Goal: Task Accomplishment & Management: Complete application form

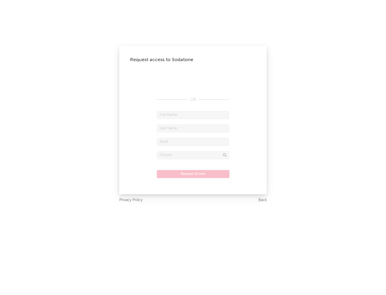
click at [193, 115] on input "text" at bounding box center [193, 115] width 72 height 8
type input "[PERSON_NAME]"
click at [193, 128] on input "text" at bounding box center [193, 128] width 72 height 8
type input "[PERSON_NAME]"
click at [193, 141] on input "text" at bounding box center [193, 142] width 72 height 8
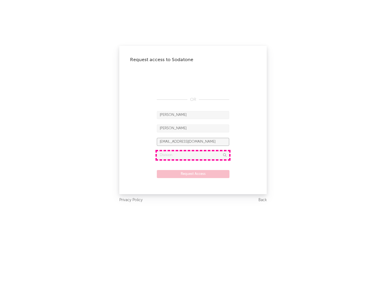
type input "[EMAIL_ADDRESS][DOMAIN_NAME]"
click at [193, 155] on input "text" at bounding box center [193, 155] width 72 height 8
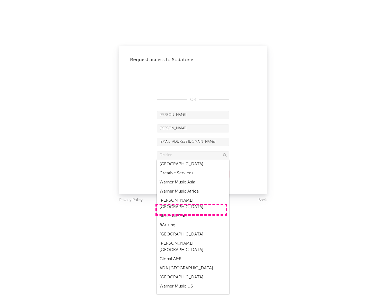
click at [191, 211] on div "Music All Stars" at bounding box center [193, 215] width 72 height 9
type input "Music All Stars"
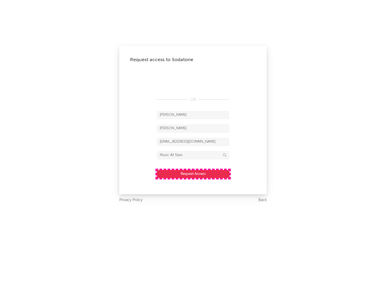
click at [193, 174] on button "Request Access" at bounding box center [193, 174] width 73 height 8
